Goal: Task Accomplishment & Management: Manage account settings

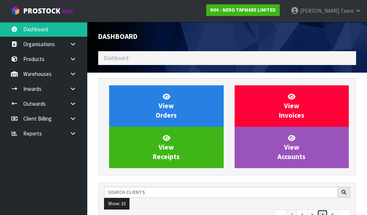
click at [328, 210] on link "4" at bounding box center [322, 216] width 11 height 12
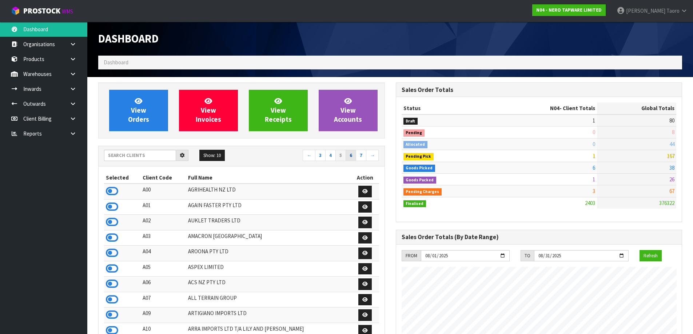
scroll to position [363347, 363617]
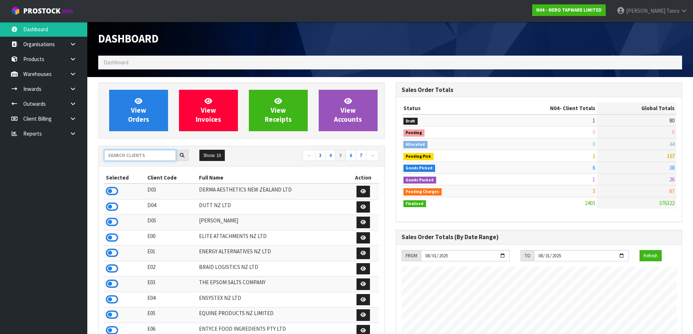
click at [144, 154] on input "text" at bounding box center [140, 155] width 72 height 11
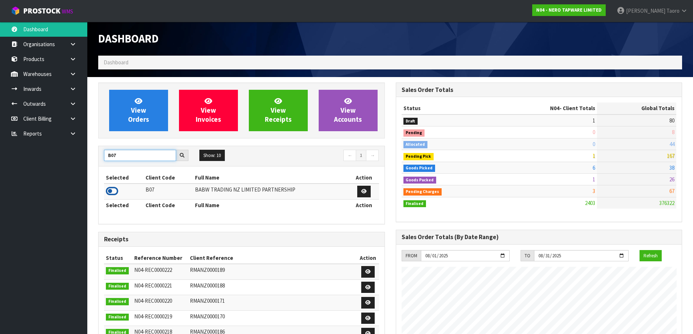
type input "B07"
click at [112, 191] on icon at bounding box center [112, 191] width 12 height 11
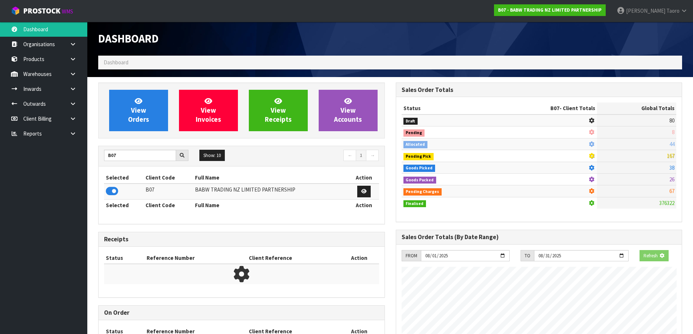
scroll to position [551, 297]
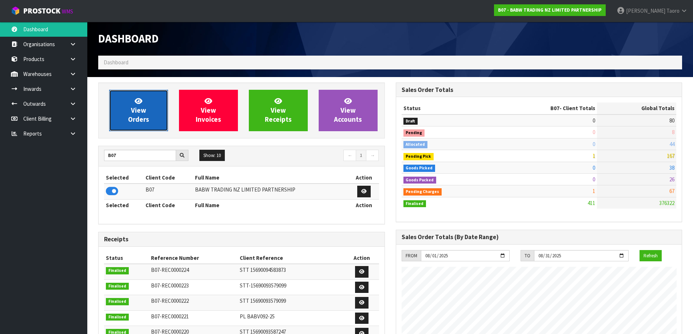
click at [134, 111] on span "View Orders" at bounding box center [138, 110] width 21 height 27
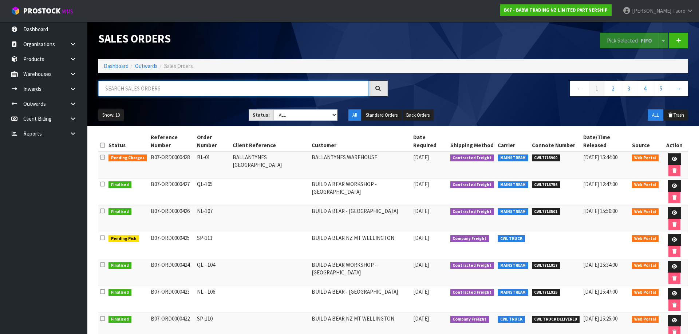
click at [219, 87] on input "text" at bounding box center [233, 89] width 270 height 16
click at [367, 215] on icon at bounding box center [673, 240] width 5 height 5
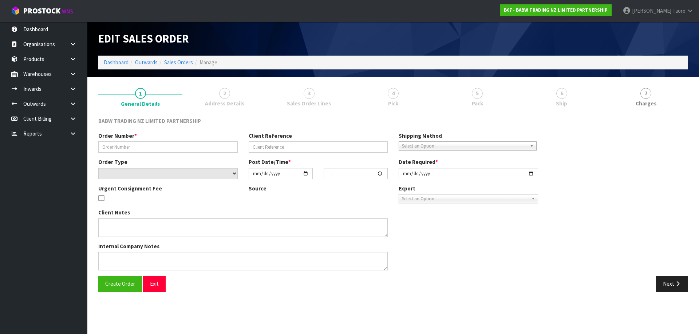
type input "SP-111"
select select "number:0"
type input "[DATE]"
type input "13:35:00.000"
type input "[DATE]"
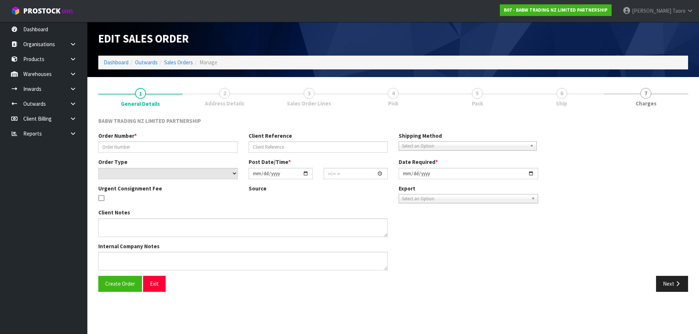
type textarea "CALL/MESSGAE AFTERNOON PRIOR TO MORNING DELIVERY - FRANKI 0273810540, TO MAKE S…"
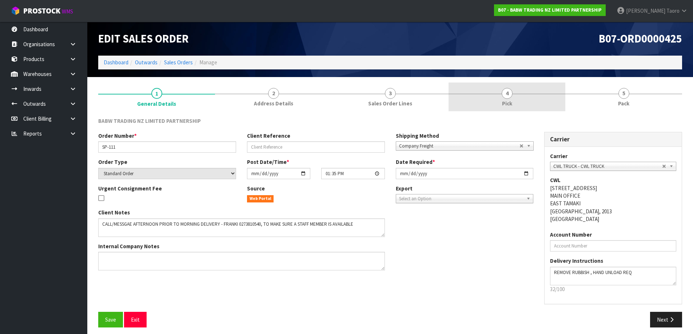
click at [367, 96] on link "4 Pick" at bounding box center [507, 97] width 117 height 29
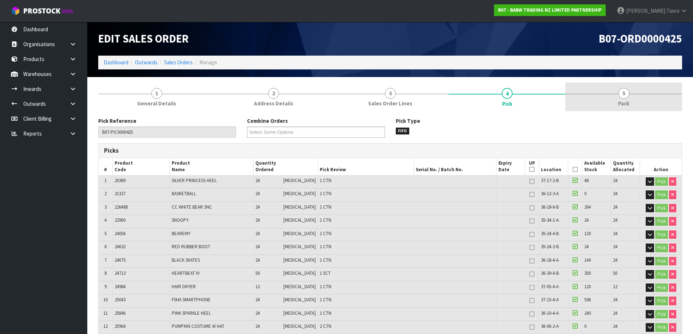
click at [367, 101] on link "5 Pack" at bounding box center [624, 97] width 117 height 29
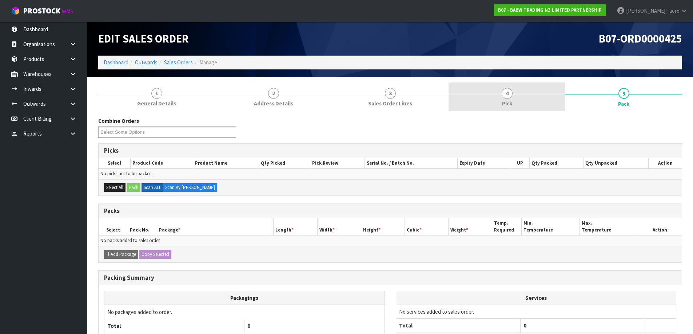
click at [367, 99] on link "4 Pick" at bounding box center [507, 97] width 117 height 29
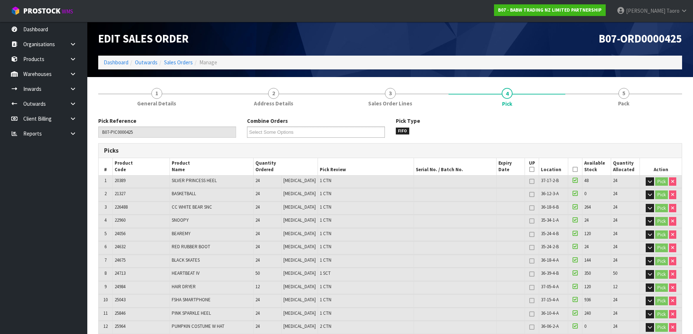
drag, startPoint x: 572, startPoint y: 169, endPoint x: 354, endPoint y: 233, distance: 227.4
click at [367, 170] on icon at bounding box center [575, 170] width 5 height 0
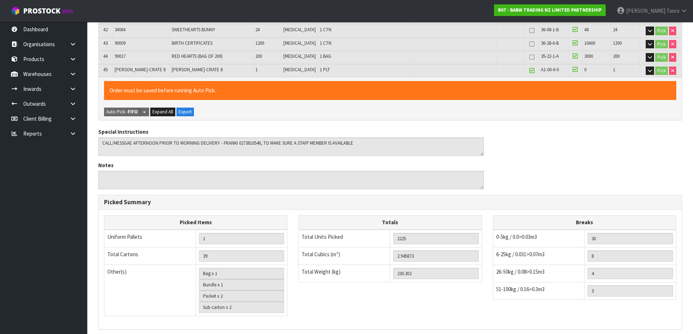
scroll to position [791, 0]
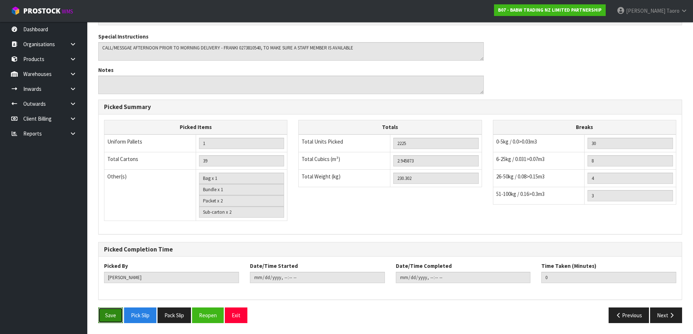
click at [114, 215] on button "Save" at bounding box center [110, 316] width 25 height 16
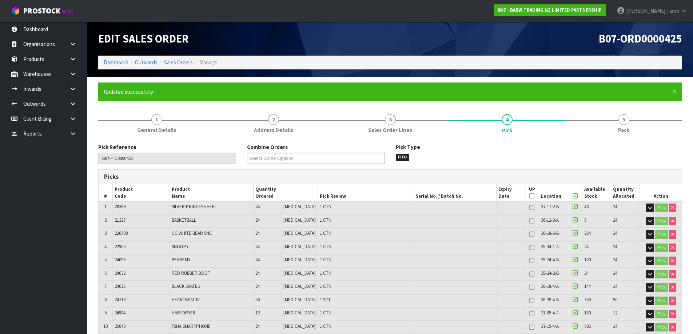
type input "[PERSON_NAME]"
type input "[DATE]T17:00:37"
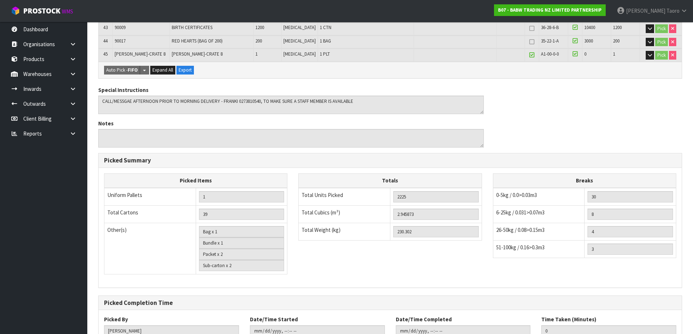
scroll to position [682, 0]
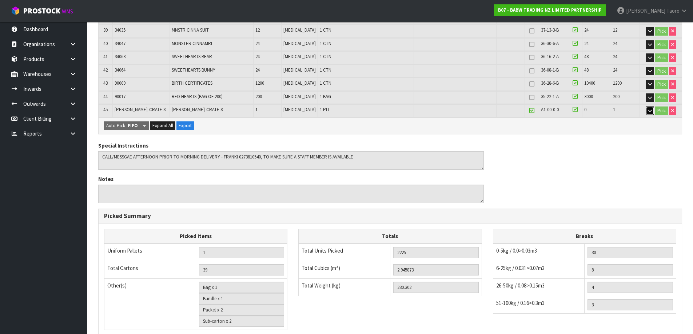
click at [367, 111] on button "button" at bounding box center [650, 111] width 8 height 9
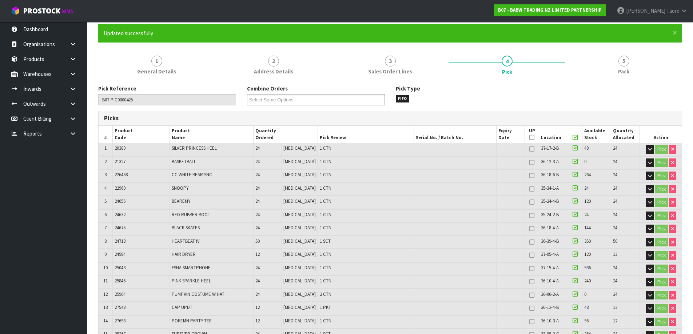
scroll to position [0, 0]
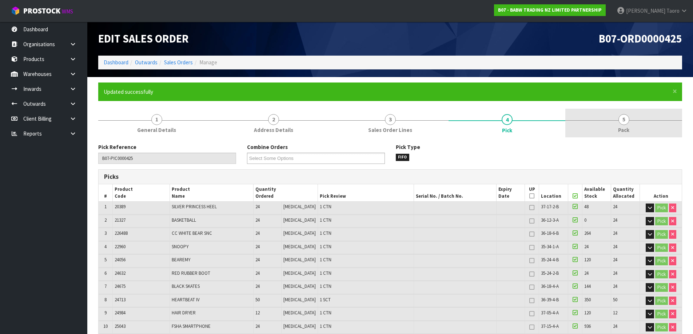
click at [367, 126] on span "Pack" at bounding box center [623, 130] width 11 height 8
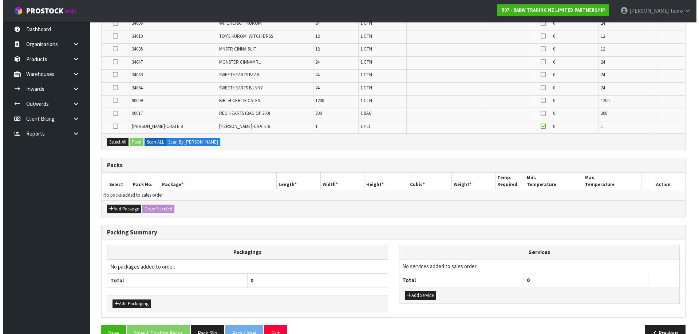
scroll to position [659, 0]
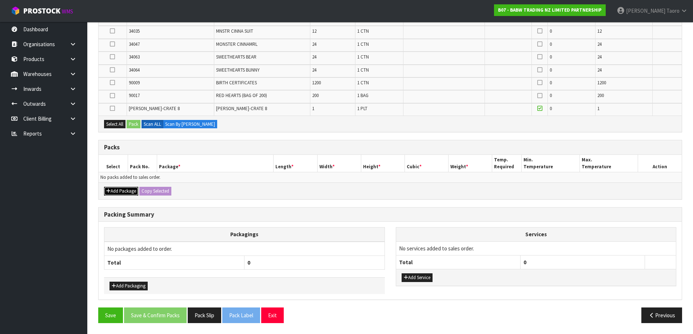
click at [126, 187] on div "Add Package Copy Selected" at bounding box center [390, 191] width 583 height 16
click at [112, 188] on button "Add Package" at bounding box center [121, 191] width 34 height 9
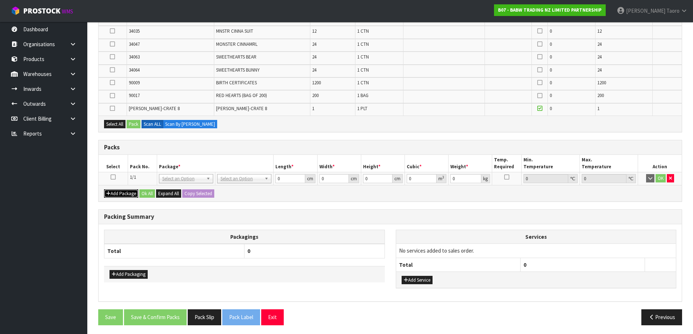
click at [113, 196] on button "Add Package" at bounding box center [121, 194] width 34 height 9
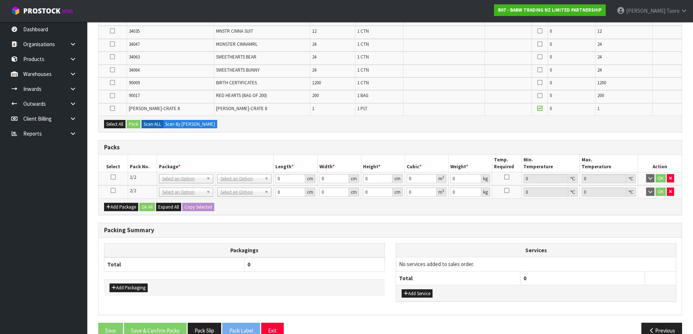
drag, startPoint x: 114, startPoint y: 190, endPoint x: 114, endPoint y: 184, distance: 6.2
click at [114, 191] on icon at bounding box center [113, 191] width 5 height 0
click at [110, 108] on td at bounding box center [113, 109] width 28 height 12
click at [113, 108] on icon at bounding box center [112, 108] width 5 height 0
click at [0, 0] on input "checkbox" at bounding box center [0, 0] width 0 height 0
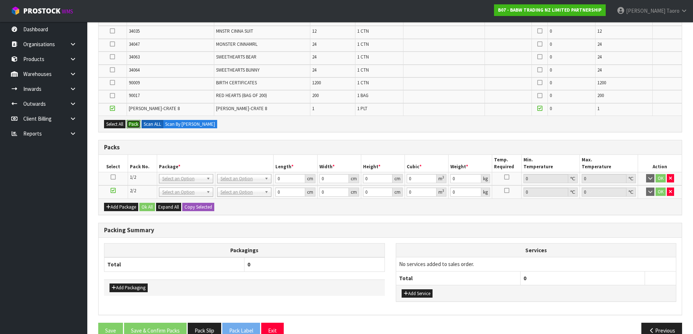
click at [131, 123] on button "Pack" at bounding box center [134, 124] width 14 height 9
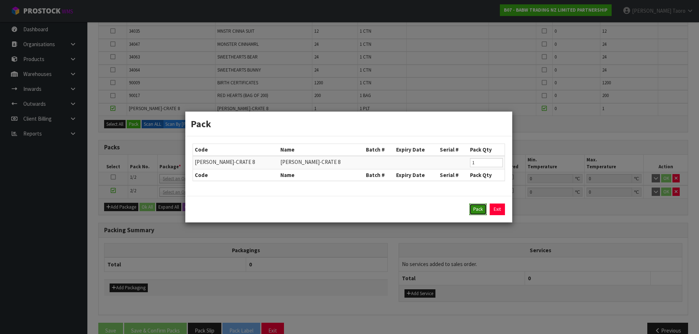
click at [367, 215] on button "Pack" at bounding box center [477, 210] width 17 height 12
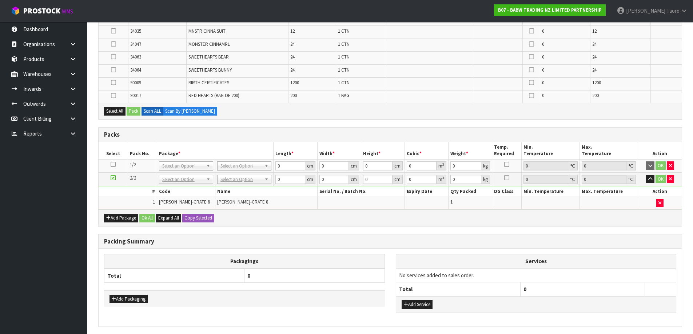
click at [112, 165] on icon at bounding box center [113, 164] width 5 height 0
click at [121, 112] on button "Select All" at bounding box center [114, 111] width 21 height 9
click at [133, 112] on button "Pack" at bounding box center [134, 111] width 14 height 9
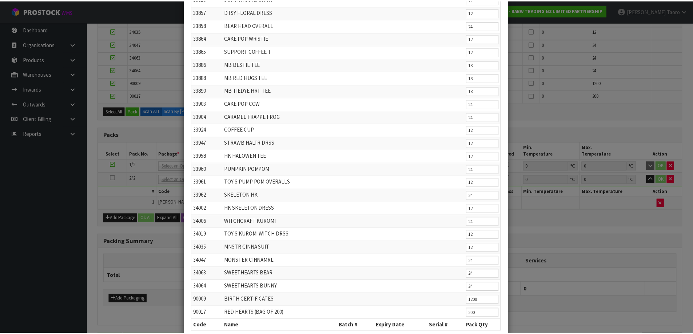
scroll to position [362, 0]
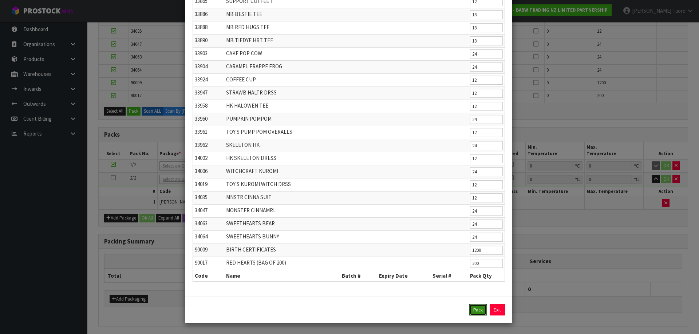
click at [367, 215] on button "Pack" at bounding box center [477, 311] width 17 height 12
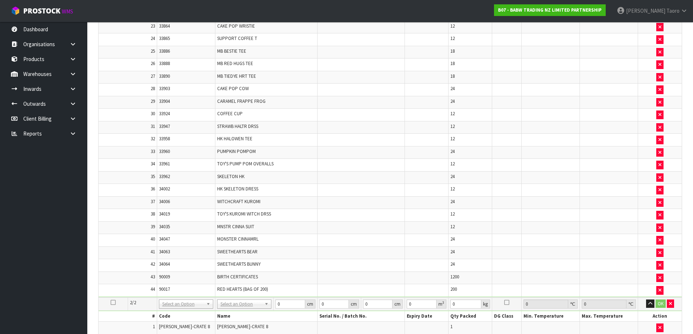
scroll to position [623, 0]
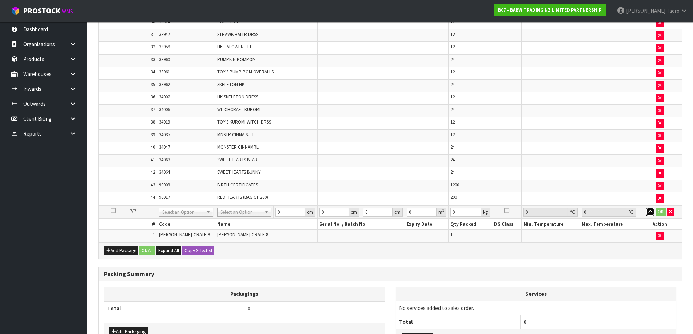
click at [367, 211] on icon "button" at bounding box center [650, 212] width 4 height 5
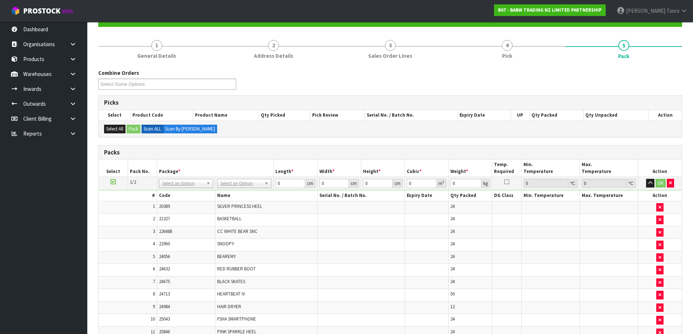
scroll to position [0, 0]
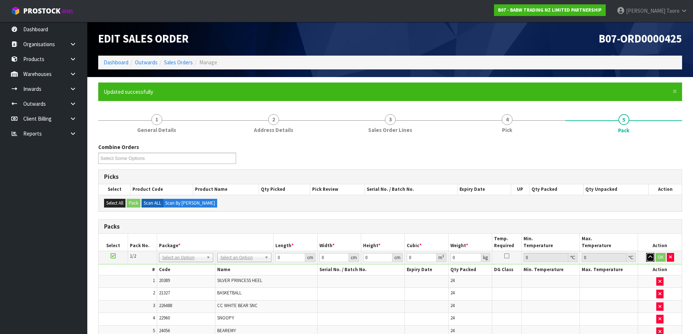
click at [367, 215] on button "button" at bounding box center [650, 257] width 8 height 9
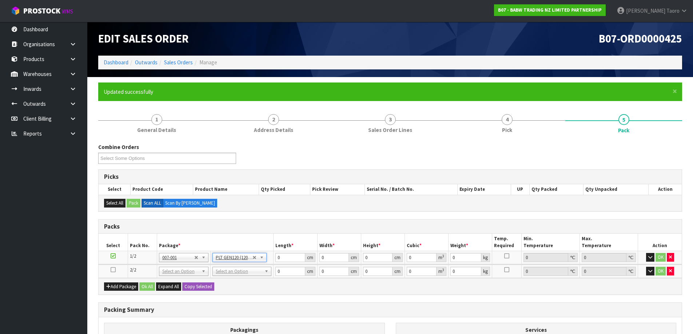
type input "120"
type input "100"
type input "115.302"
click at [285, 215] on input "120" at bounding box center [289, 257] width 29 height 9
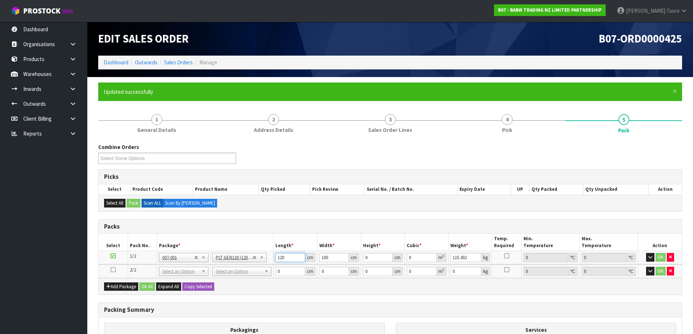
click at [285, 215] on input "120" at bounding box center [289, 257] width 29 height 9
type input "115"
type input "107"
type input "1"
type input "0.012305"
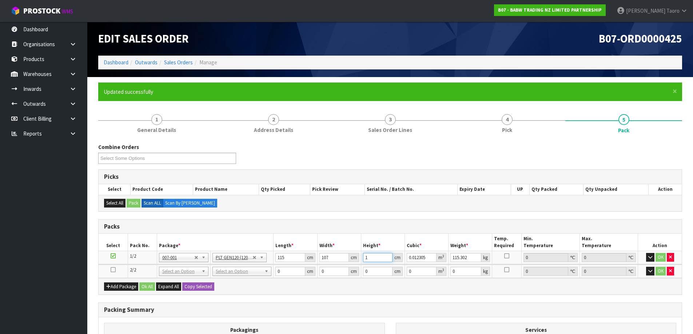
type input "12"
type input "0.14766"
type input "120"
type input "1.4766"
type input "120"
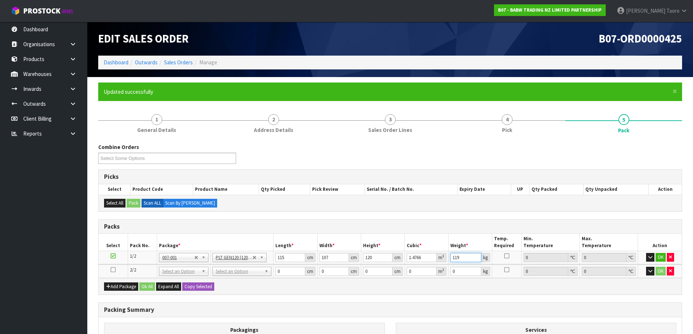
type input "119"
click at [254, 215] on input "text" at bounding box center [241, 281] width 55 height 9
type input "U"
type input "115"
click at [288, 215] on input "0" at bounding box center [289, 271] width 29 height 9
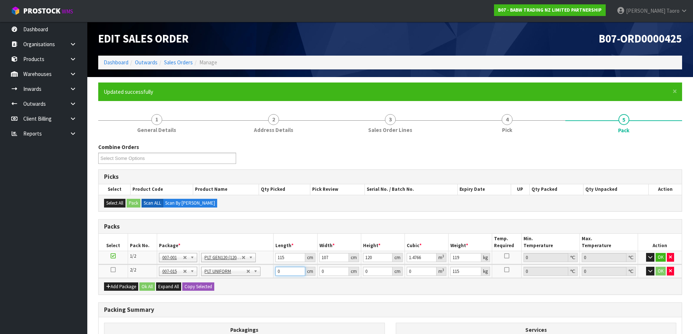
click at [288, 215] on input "0" at bounding box center [289, 271] width 29 height 9
type input "128"
type input "92"
type input "1"
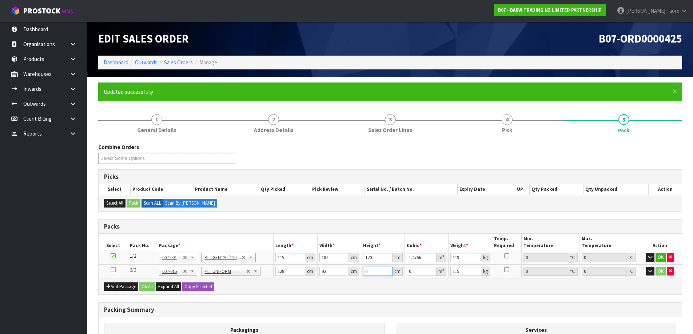
type input "0.011776"
type input "12"
type input "0.141312"
type input "124"
type input "1.460224"
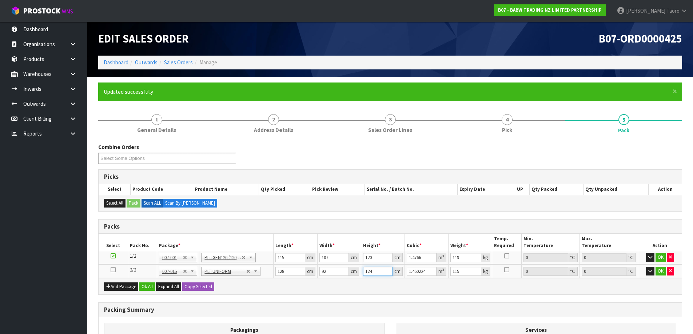
type input "124"
type input "115"
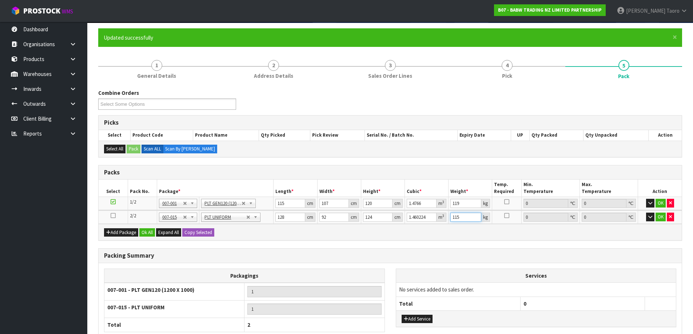
scroll to position [116, 0]
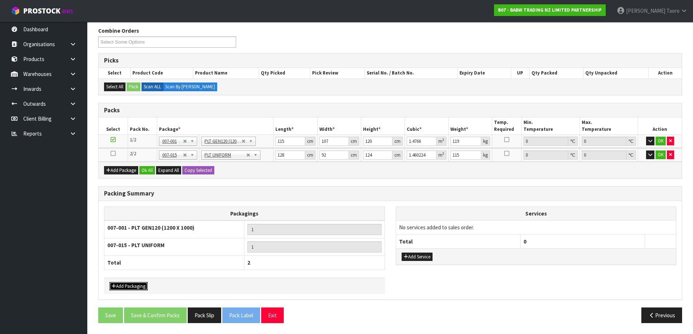
click at [135, 215] on button "Add Packaging" at bounding box center [129, 286] width 38 height 9
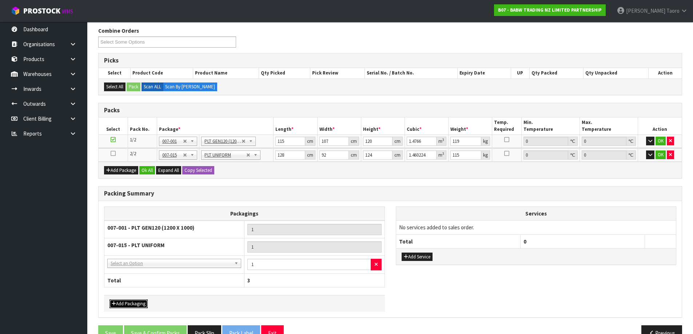
drag, startPoint x: 155, startPoint y: 264, endPoint x: 158, endPoint y: 276, distance: 12.6
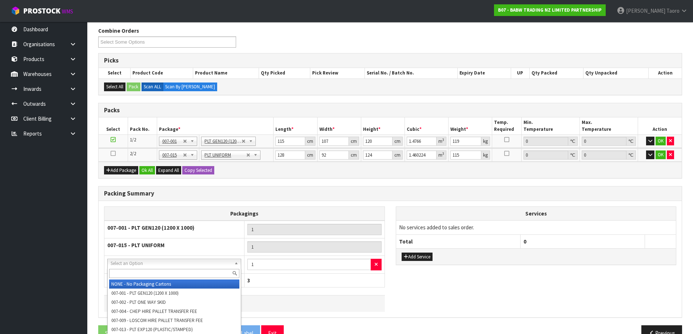
click at [158, 215] on input "text" at bounding box center [174, 273] width 130 height 9
type input "OC"
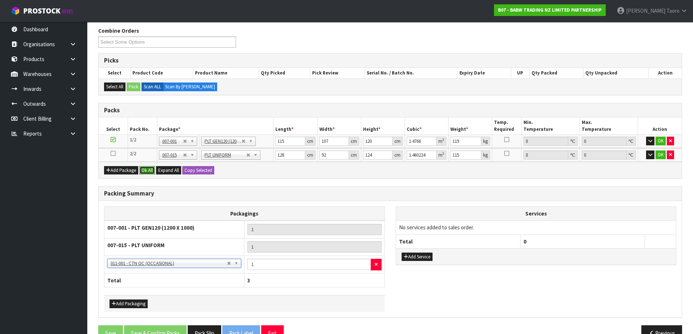
click at [146, 170] on button "Ok All" at bounding box center [147, 170] width 16 height 9
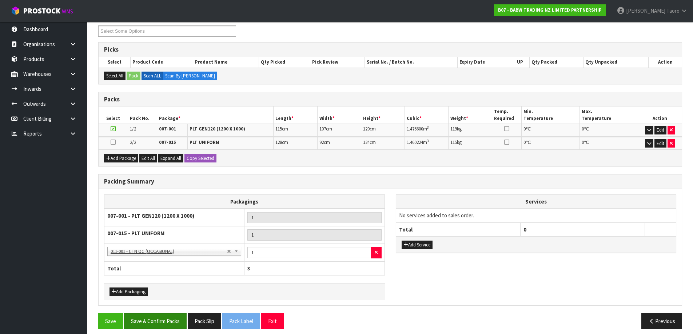
scroll to position [133, 0]
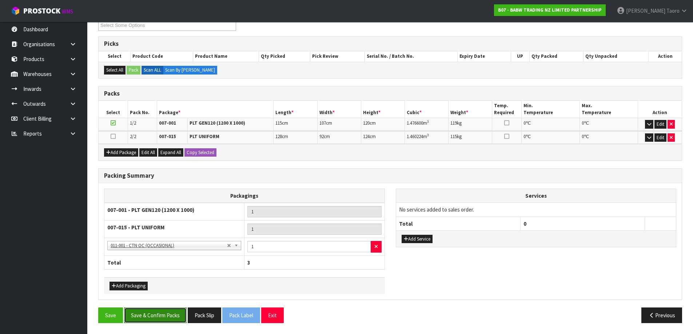
click at [168, 215] on button "Save & Confirm Packs" at bounding box center [155, 316] width 63 height 16
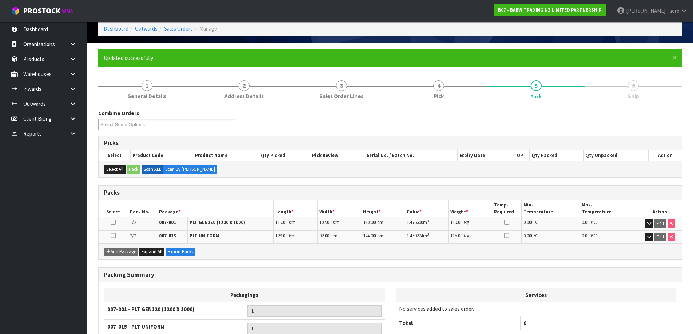
scroll to position [117, 0]
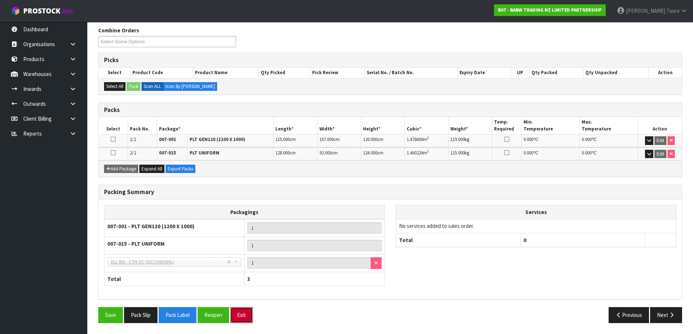
click at [244, 215] on button "Exit" at bounding box center [241, 316] width 23 height 16
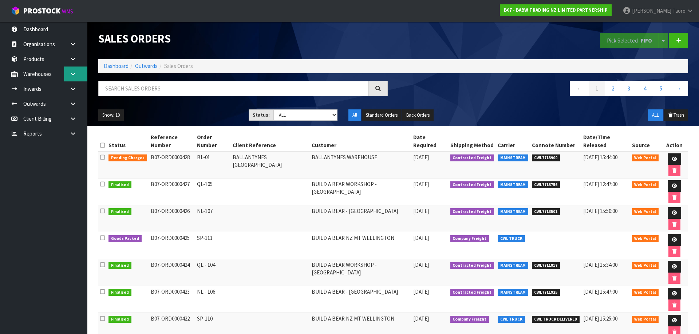
click at [76, 68] on link at bounding box center [75, 74] width 23 height 15
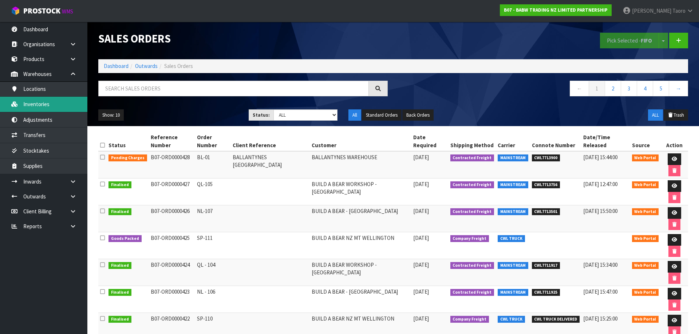
click at [64, 100] on link "Inventories" at bounding box center [43, 104] width 87 height 15
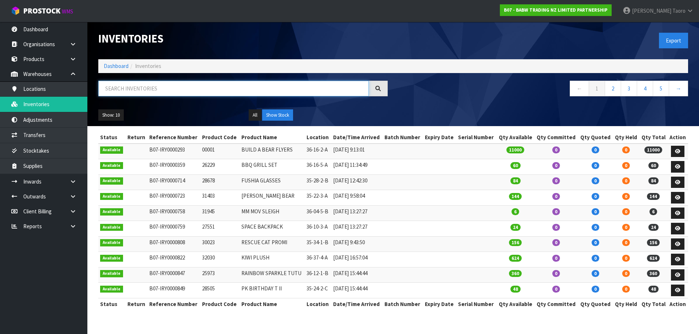
click at [156, 91] on input "text" at bounding box center [233, 89] width 270 height 16
type input "24675"
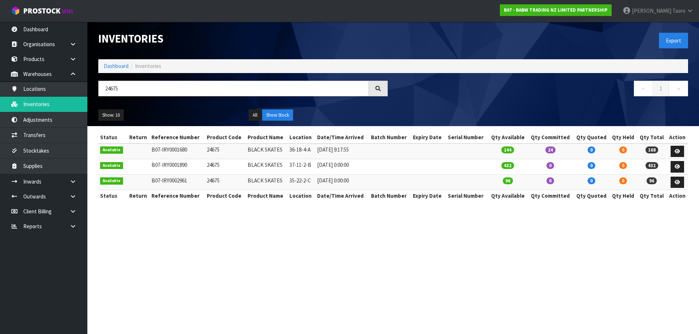
click at [349, 152] on td "[DATE] 9:17:55" at bounding box center [342, 152] width 54 height 16
click at [123, 69] on link "Dashboard" at bounding box center [116, 66] width 25 height 7
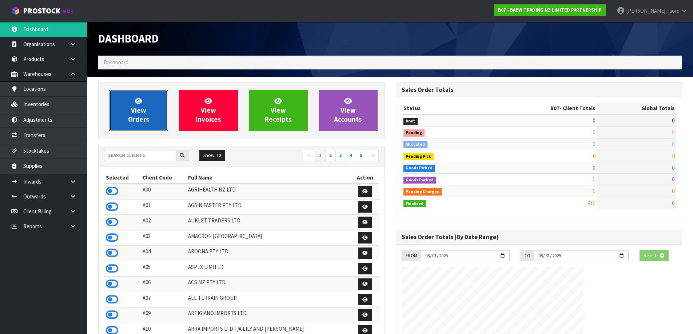
click at [157, 115] on link "View Orders" at bounding box center [138, 110] width 59 height 41
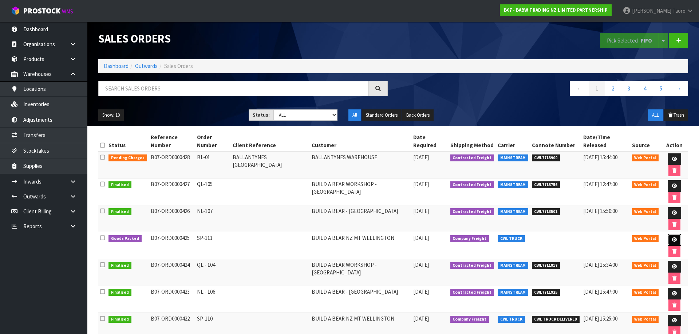
click at [367, 215] on link at bounding box center [673, 240] width 13 height 12
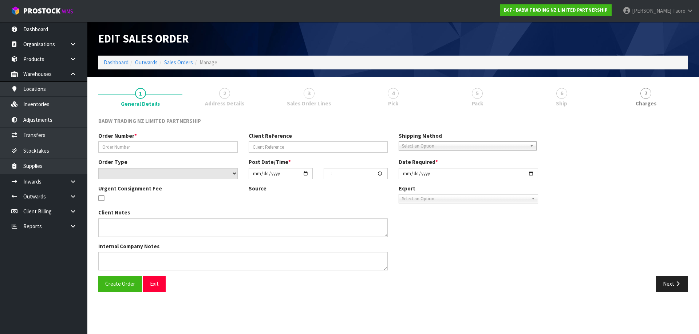
type input "SP-111"
select select "number:0"
type input "[DATE]"
type input "13:35:00.000"
type input "[DATE]"
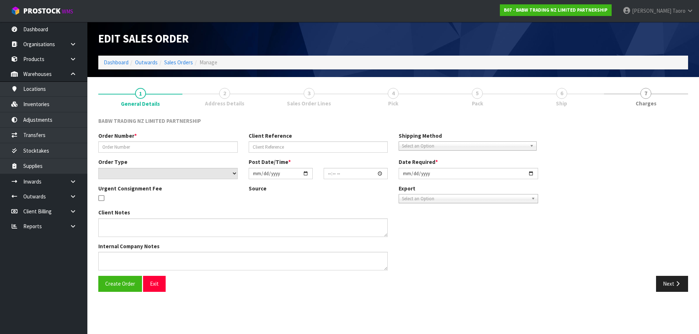
type textarea "CALL/MESSGAE AFTERNOON PRIOR TO MORNING DELIVERY - FRANKI 0273810540, TO MAKE S…"
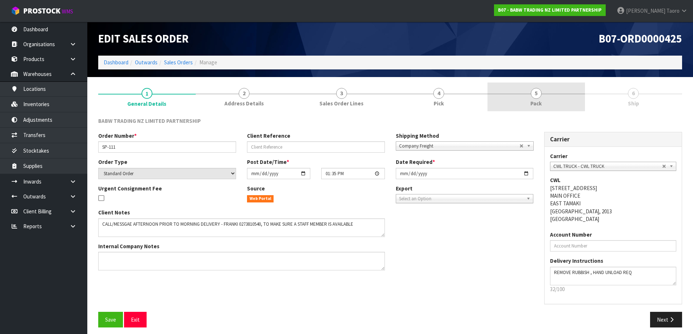
click at [367, 98] on link "5 Pack" at bounding box center [537, 97] width 98 height 29
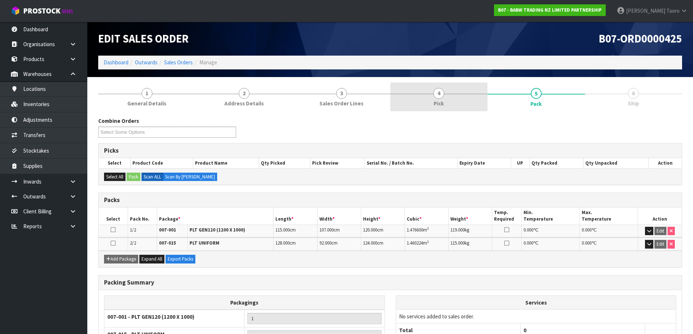
click at [367, 100] on link "4 Pick" at bounding box center [439, 97] width 98 height 29
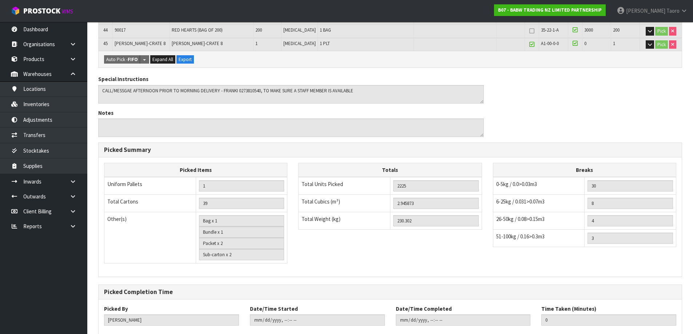
scroll to position [765, 0]
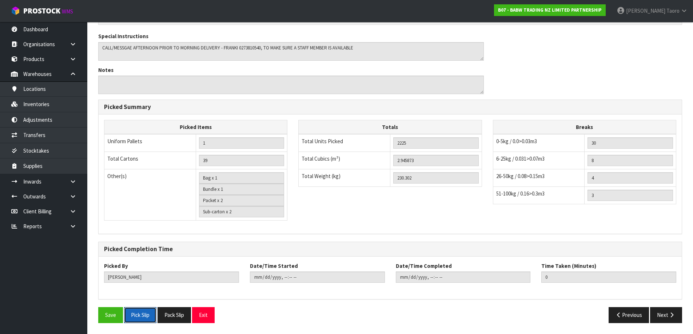
drag, startPoint x: 139, startPoint y: 315, endPoint x: 550, endPoint y: 37, distance: 496.1
click at [140, 215] on button "Pick Slip" at bounding box center [140, 316] width 32 height 16
click at [181, 215] on button "Pack Slip" at bounding box center [174, 316] width 33 height 16
click at [367, 215] on button "Next" at bounding box center [666, 316] width 32 height 16
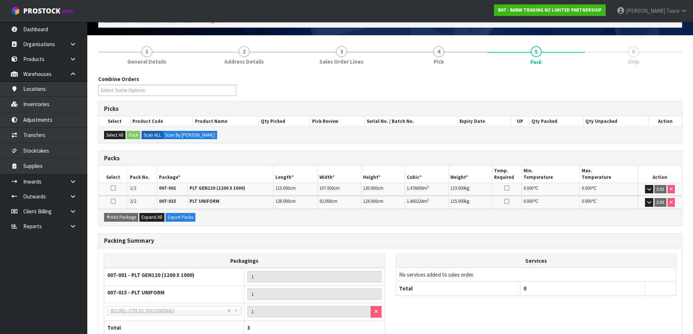
scroll to position [90, 0]
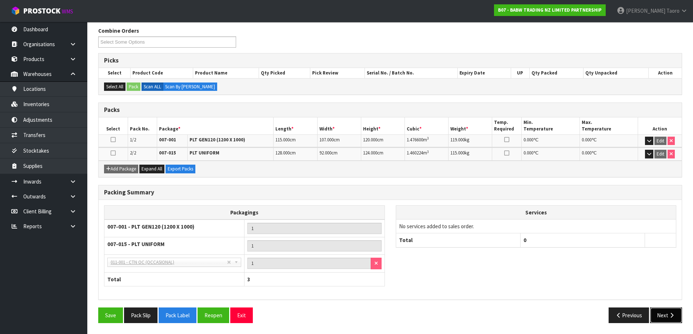
drag, startPoint x: 672, startPoint y: 314, endPoint x: 667, endPoint y: 311, distance: 6.2
click at [367, 215] on icon "button" at bounding box center [672, 315] width 7 height 5
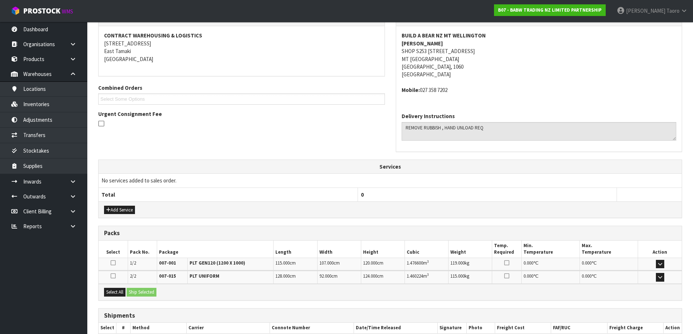
scroll to position [150, 0]
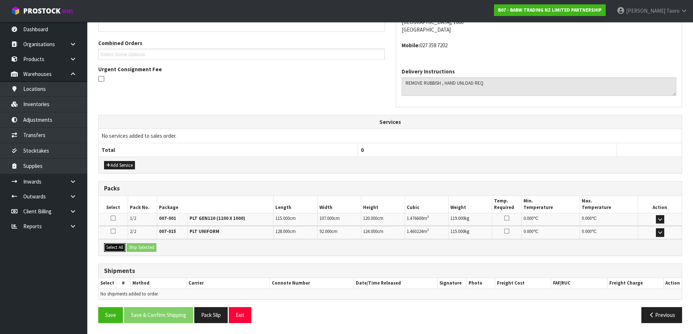
click at [114, 215] on button "Select All" at bounding box center [114, 247] width 21 height 9
click at [154, 215] on button "Ship Selected" at bounding box center [142, 247] width 30 height 9
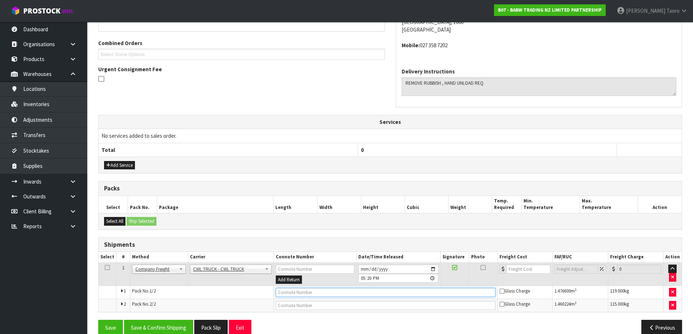
click at [297, 215] on input "text" at bounding box center [386, 292] width 220 height 9
type input "D"
type input "C"
type input "W"
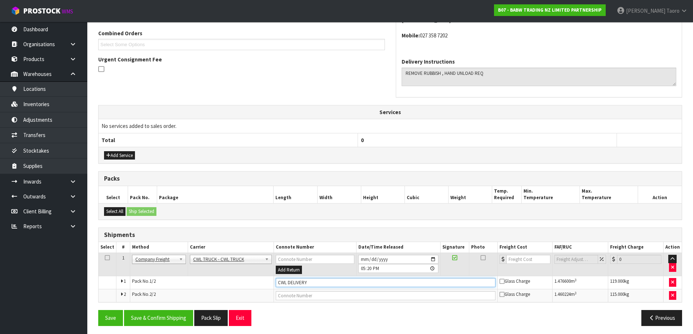
scroll to position [163, 0]
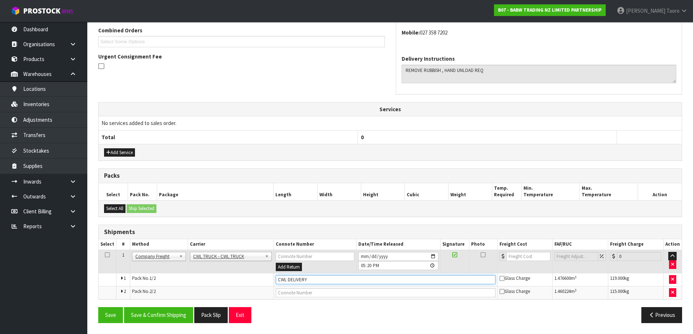
type input "CWL DELIVERY"
click at [363, 215] on input "[DATE]" at bounding box center [398, 256] width 80 height 9
click at [360, 215] on input "[DATE]" at bounding box center [398, 256] width 80 height 9
click at [364, 215] on input "[DATE]" at bounding box center [398, 256] width 80 height 9
type input "[DATE]"
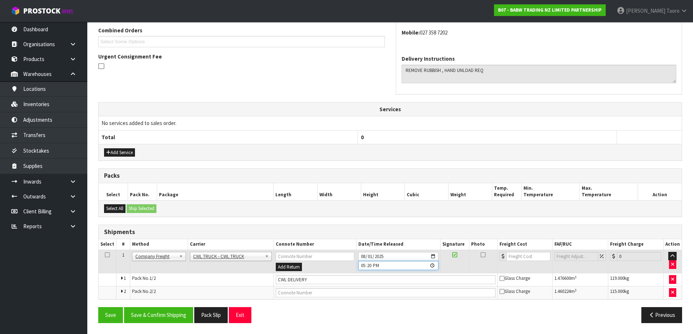
click at [363, 215] on input "17:20:00.000" at bounding box center [398, 265] width 80 height 9
type input "09:00"
drag, startPoint x: 162, startPoint y: 317, endPoint x: 163, endPoint y: 310, distance: 7.0
click at [163, 215] on button "Save & Confirm Shipping" at bounding box center [158, 316] width 69 height 16
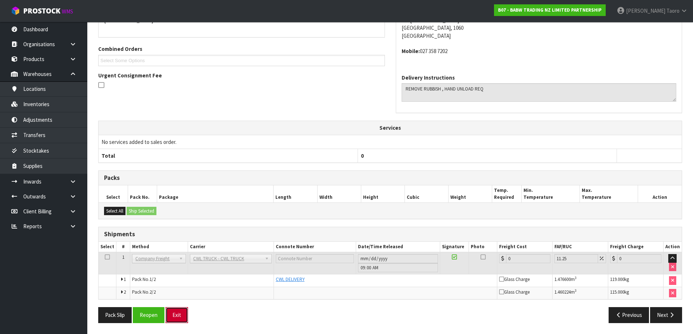
click at [178, 215] on button "Exit" at bounding box center [177, 316] width 23 height 16
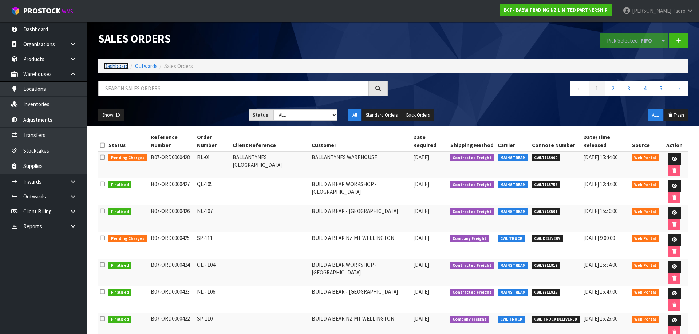
click at [110, 68] on link "Dashboard" at bounding box center [116, 66] width 25 height 7
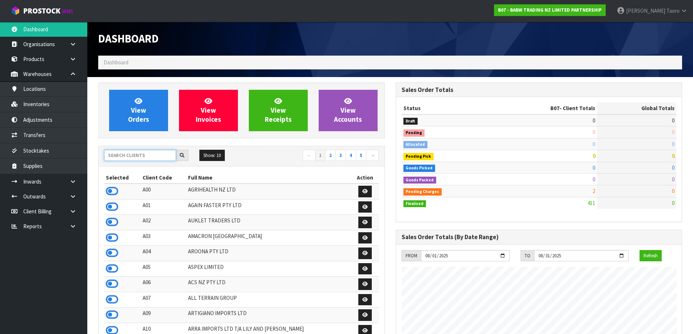
click at [148, 159] on input "text" at bounding box center [140, 155] width 72 height 11
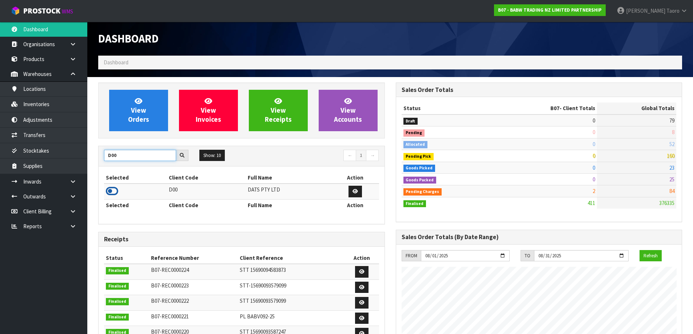
type input "D00"
click at [117, 191] on icon at bounding box center [112, 191] width 12 height 11
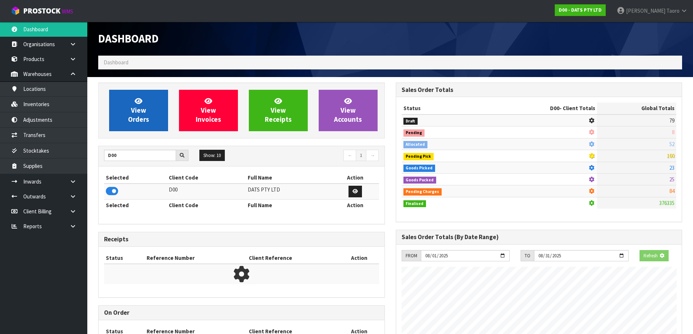
scroll to position [454, 297]
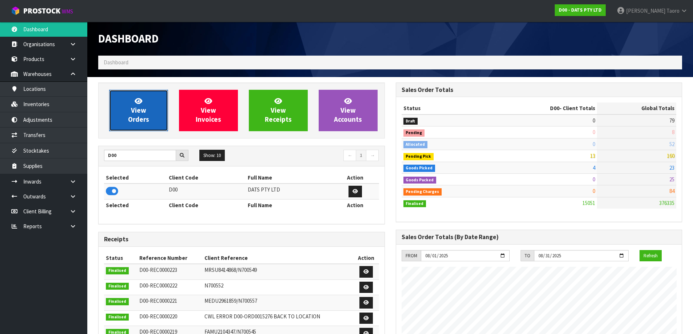
click at [138, 126] on link "View Orders" at bounding box center [138, 110] width 59 height 41
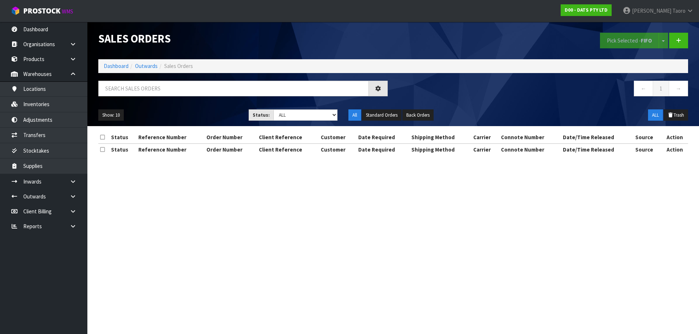
click at [146, 97] on div at bounding box center [243, 91] width 300 height 21
click at [154, 90] on input "text" at bounding box center [233, 89] width 270 height 16
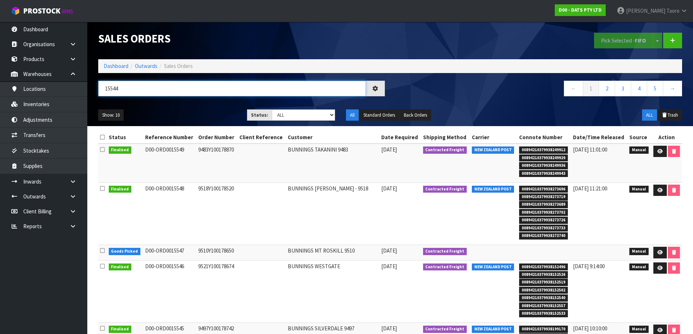
type input "15544"
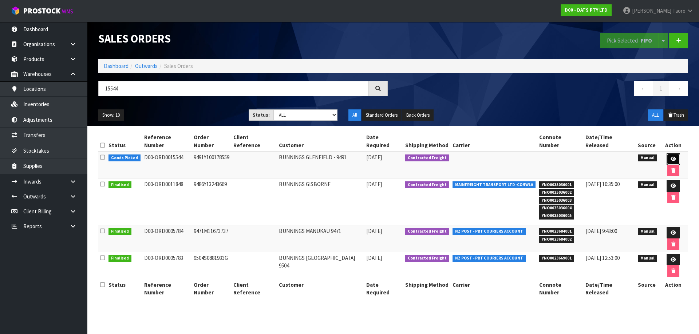
click at [367, 157] on icon at bounding box center [672, 159] width 5 height 5
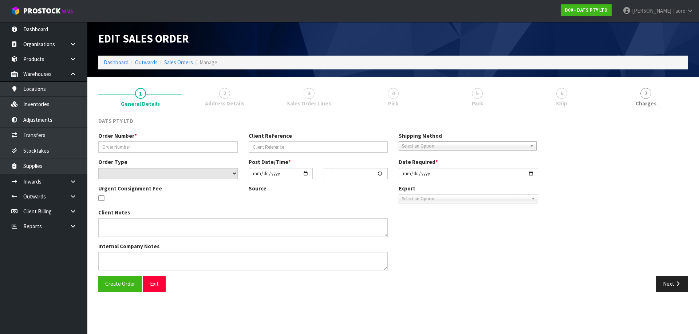
type input "9491Y100178559"
select select "number:0"
type input "[DATE]"
type input "09:18:00.000"
type input "[DATE]"
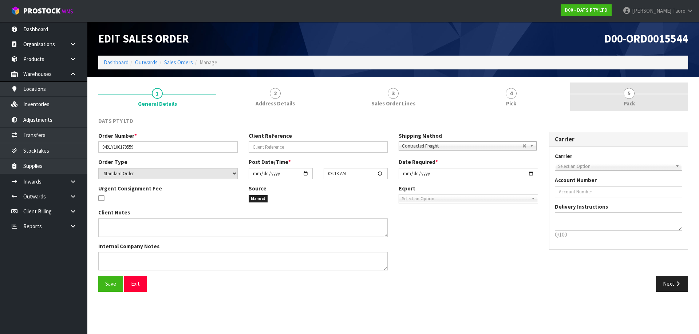
click at [367, 102] on link "5 Pack" at bounding box center [629, 97] width 118 height 29
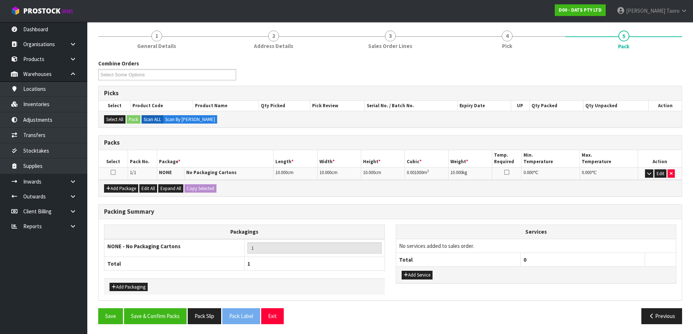
scroll to position [59, 0]
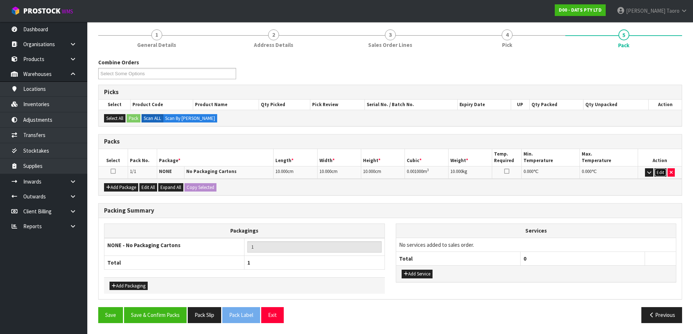
click at [367, 173] on button "Edit" at bounding box center [661, 172] width 12 height 9
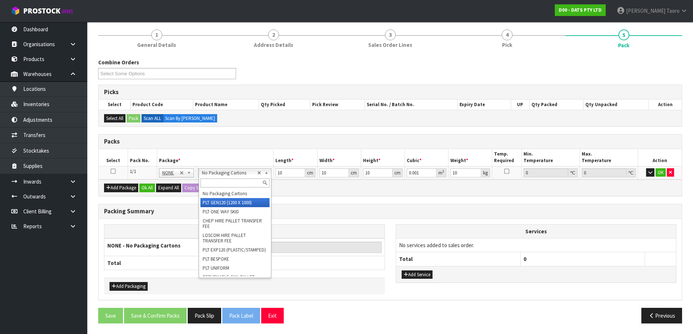
type input "120"
type input "100"
type input "0"
type input "54.79"
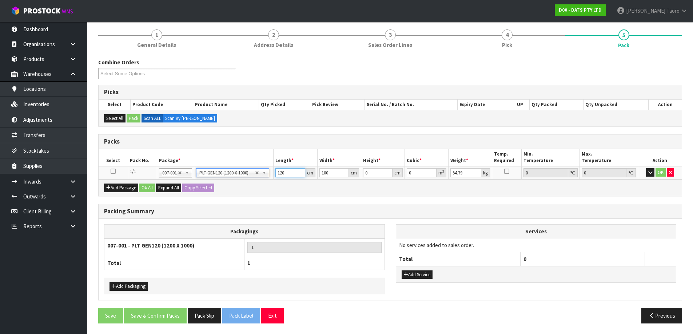
click at [288, 175] on input "120" at bounding box center [289, 172] width 29 height 9
type input "125"
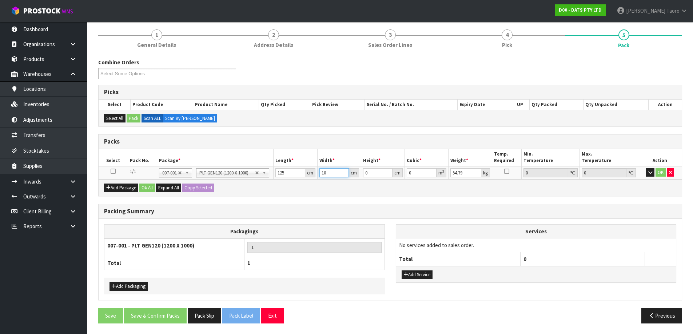
type input "100"
type input "6"
type input "0.075"
type input "60"
type input "0.75"
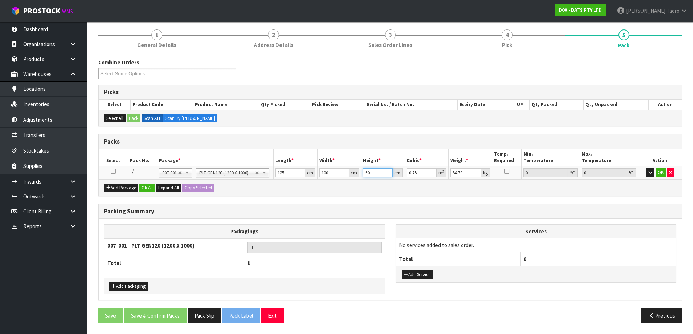
type input "60"
type input "56"
drag, startPoint x: 140, startPoint y: 285, endPoint x: 144, endPoint y: 282, distance: 5.2
click at [140, 215] on button "Add Packaging" at bounding box center [129, 286] width 38 height 9
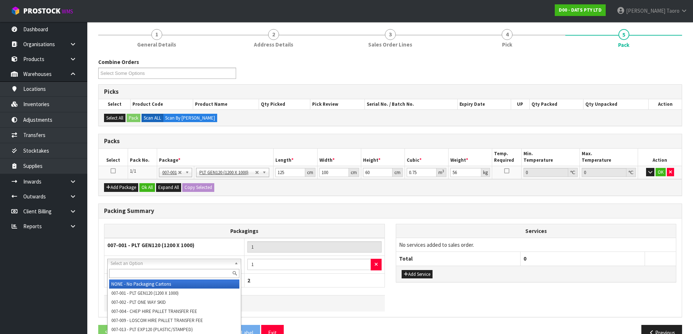
click at [167, 215] on input "text" at bounding box center [174, 273] width 130 height 9
type input "OC"
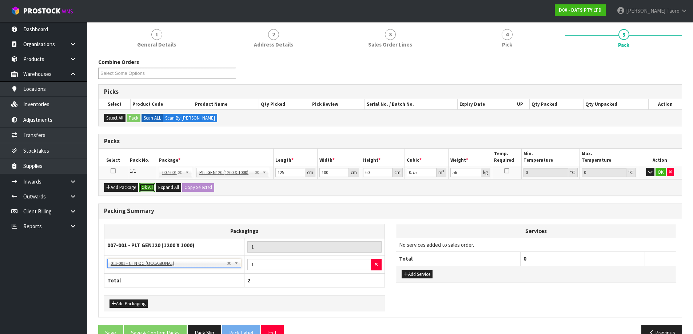
click at [151, 188] on button "Ok All" at bounding box center [147, 187] width 16 height 9
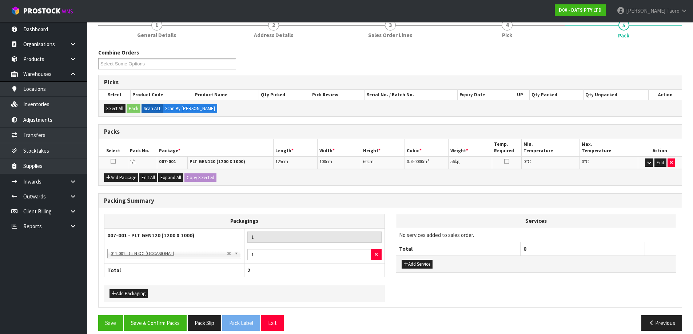
scroll to position [76, 0]
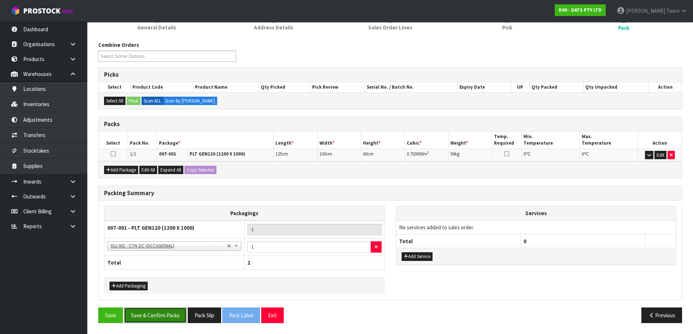
click at [174, 215] on button "Save & Confirm Packs" at bounding box center [155, 316] width 63 height 16
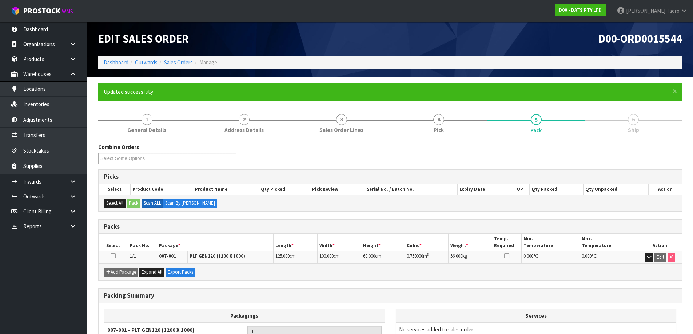
scroll to position [86, 0]
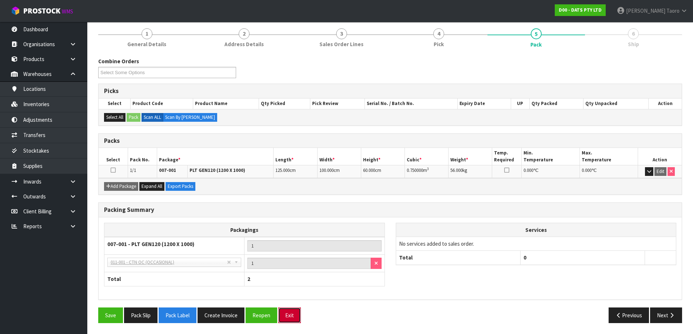
click at [287, 215] on button "Exit" at bounding box center [289, 316] width 23 height 16
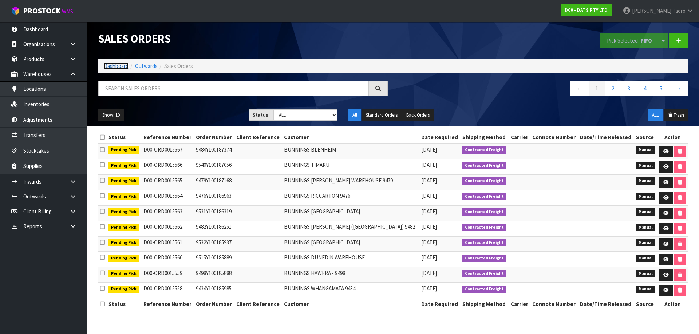
click at [124, 68] on link "Dashboard" at bounding box center [116, 66] width 25 height 7
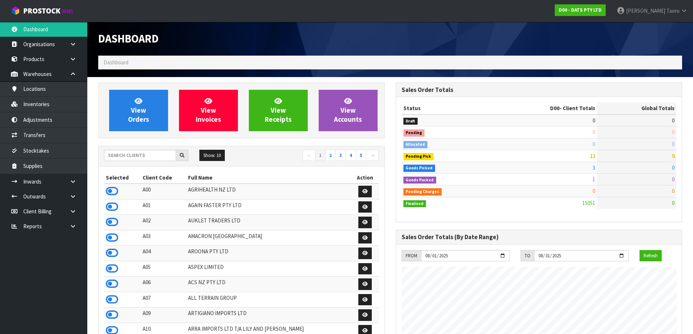
scroll to position [551, 297]
